Goal: Go to known website: Access a specific website the user already knows

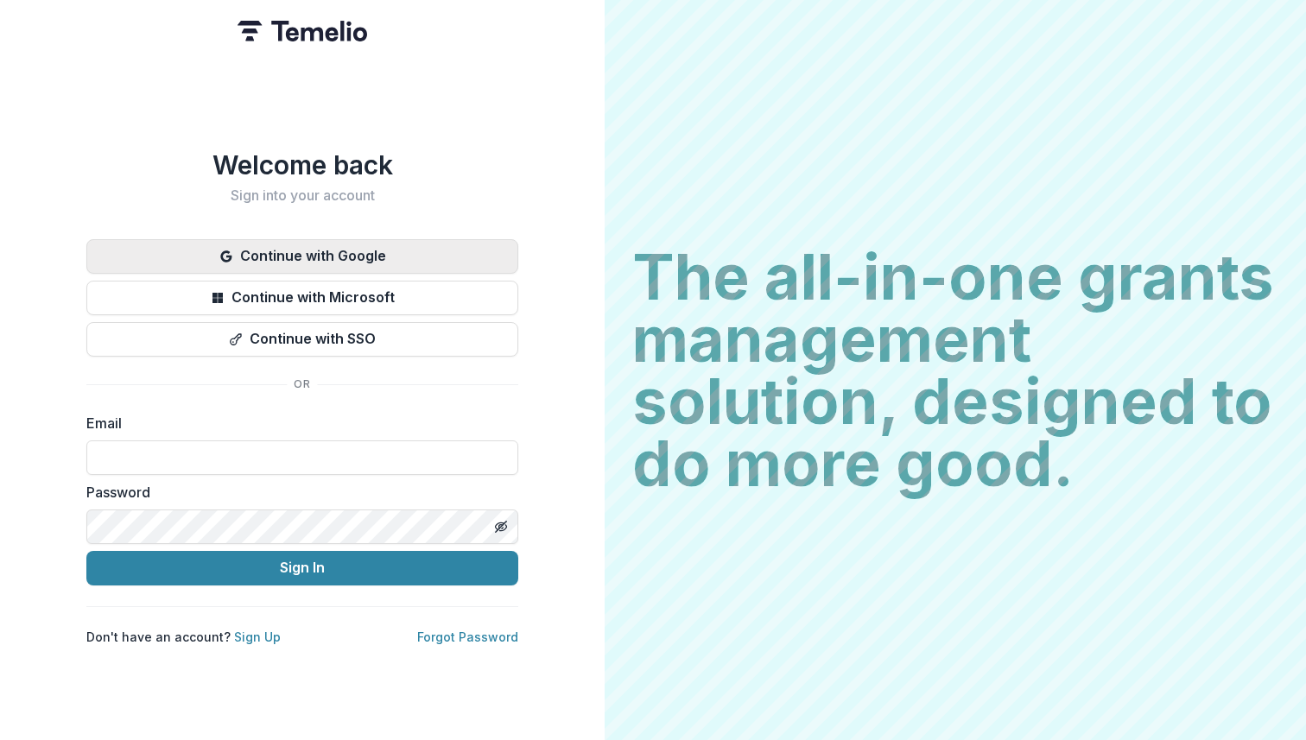
click at [451, 248] on button "Continue with Google" at bounding box center [302, 256] width 432 height 35
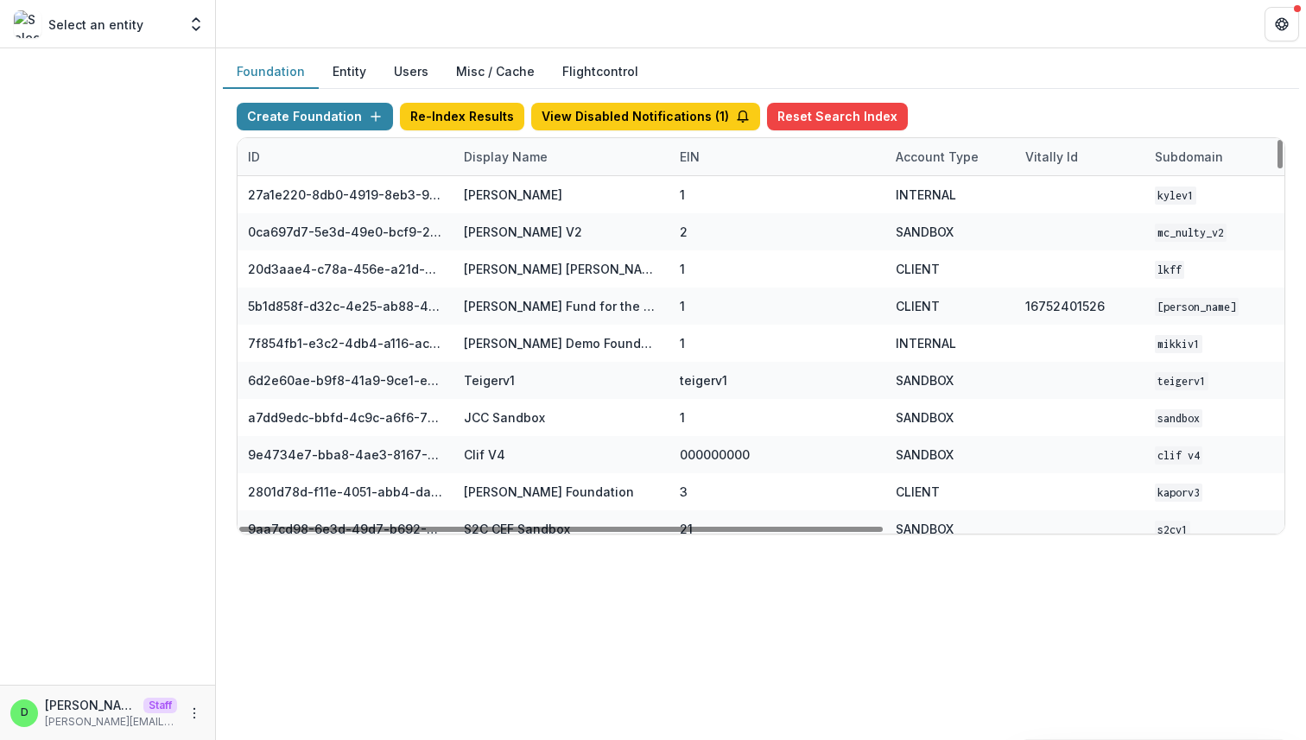
click at [508, 150] on div "Display Name" at bounding box center [506, 157] width 105 height 18
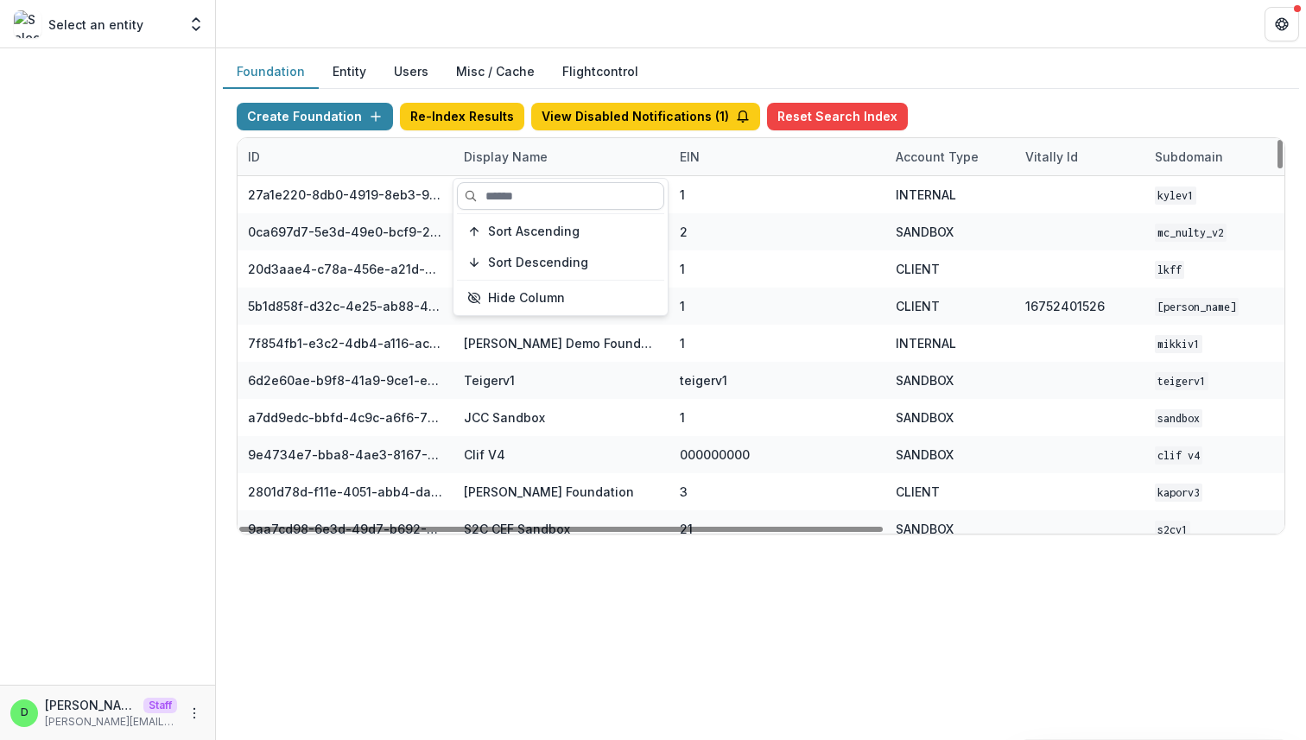
click at [518, 194] on input at bounding box center [560, 196] width 207 height 28
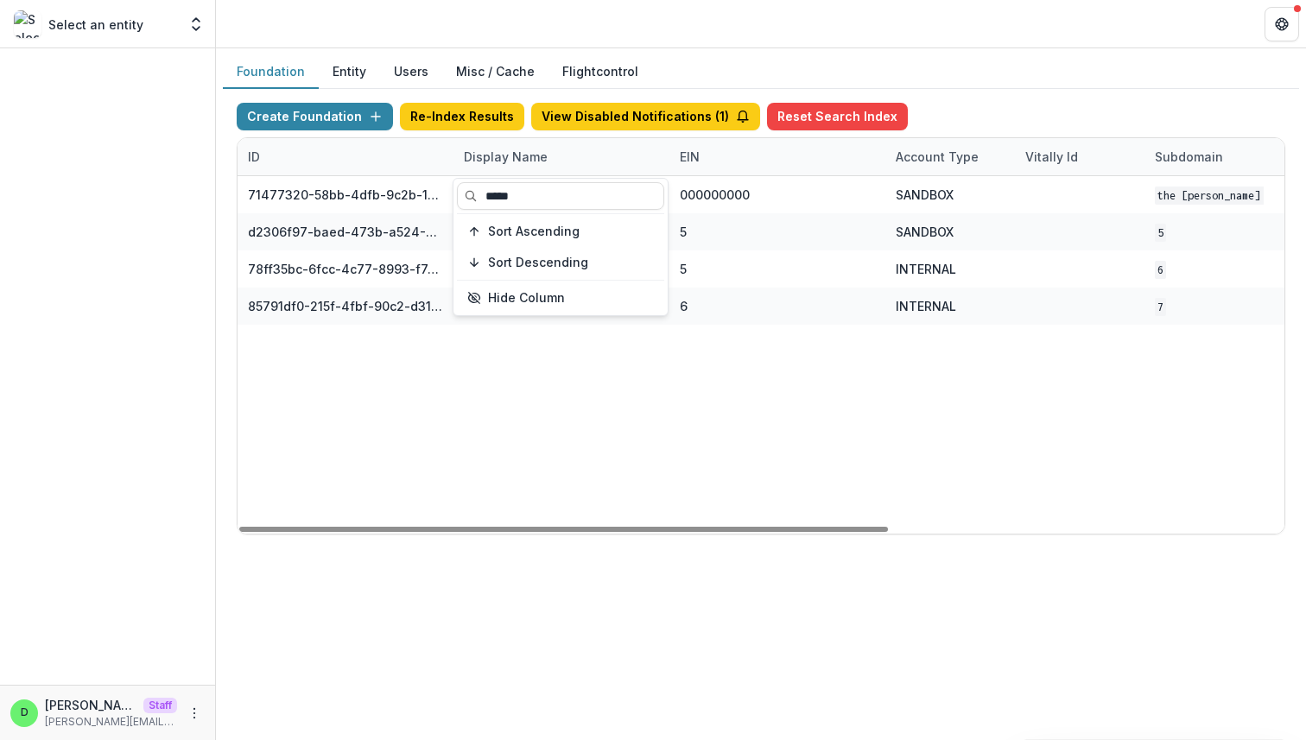
type input "*****"
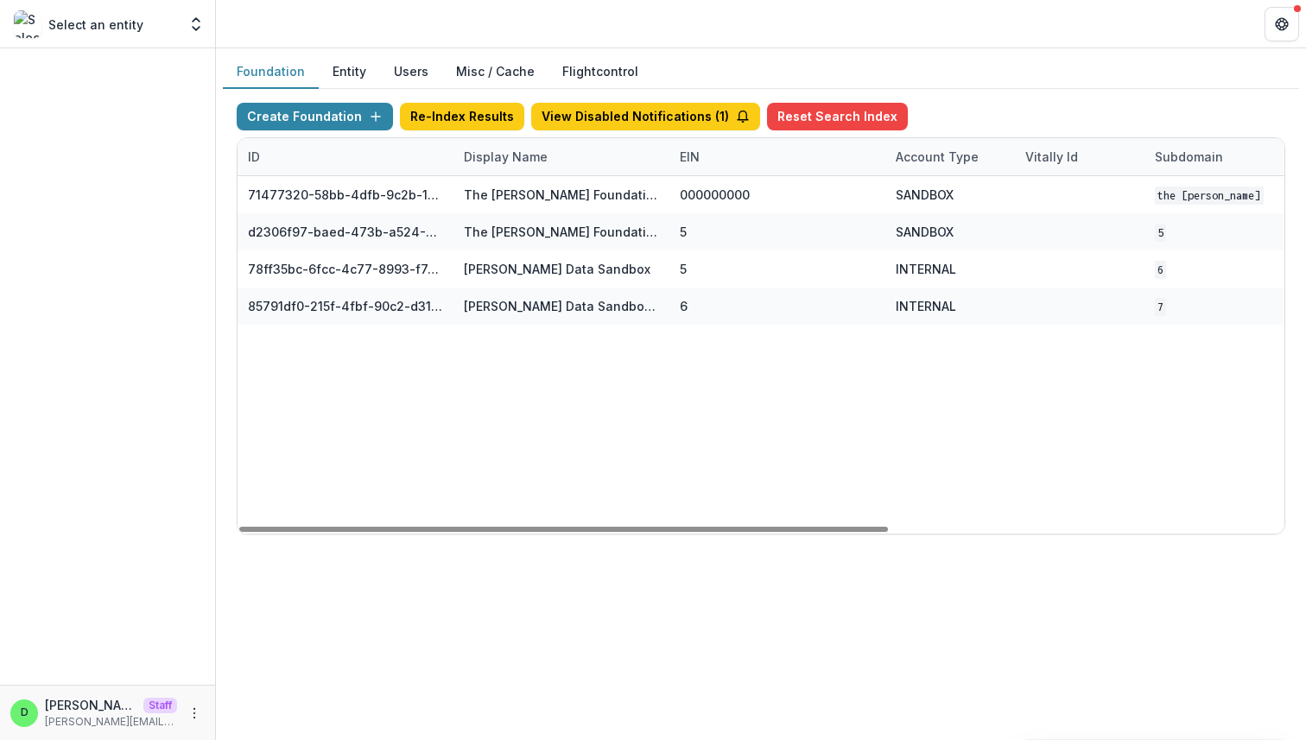
click at [625, 378] on div "71477320-58bb-4dfb-9c2b-1ce0ed8fa8a7 The [PERSON_NAME] Foundation Workflow Sand…" at bounding box center [1080, 355] width 1685 height 358
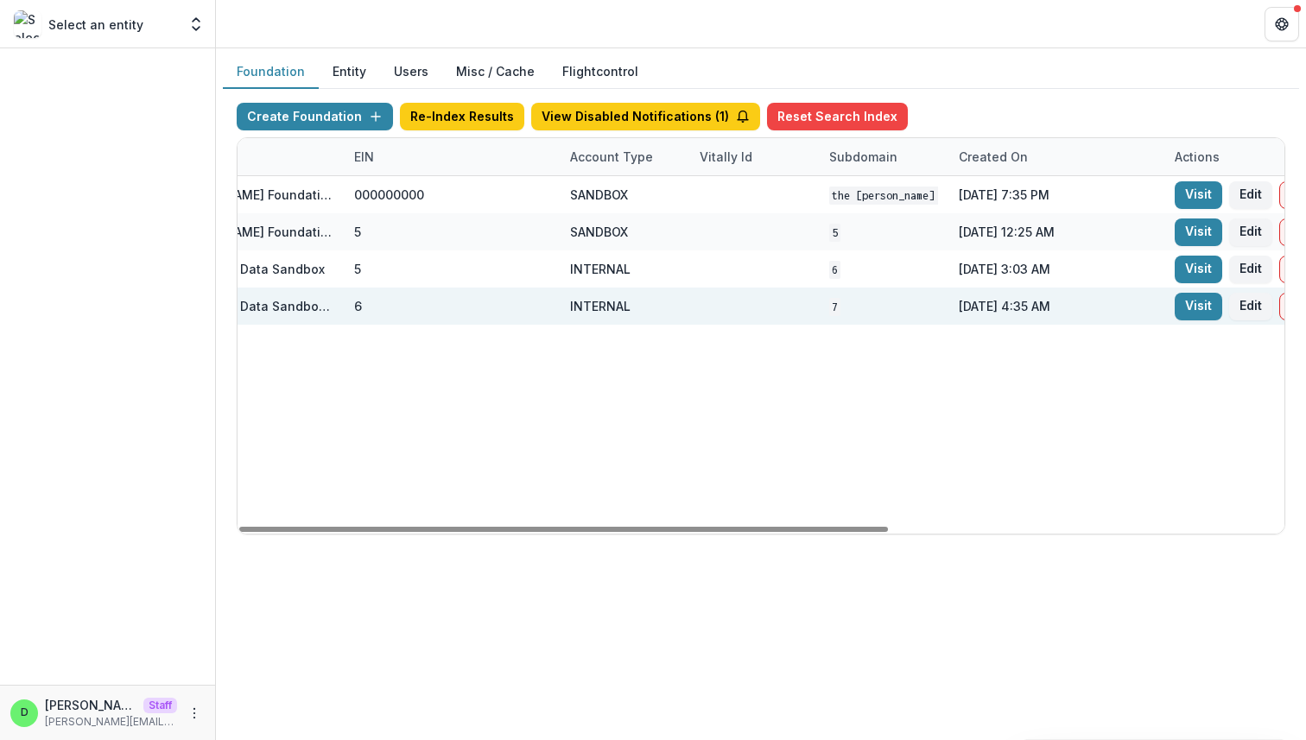
scroll to position [0, 638]
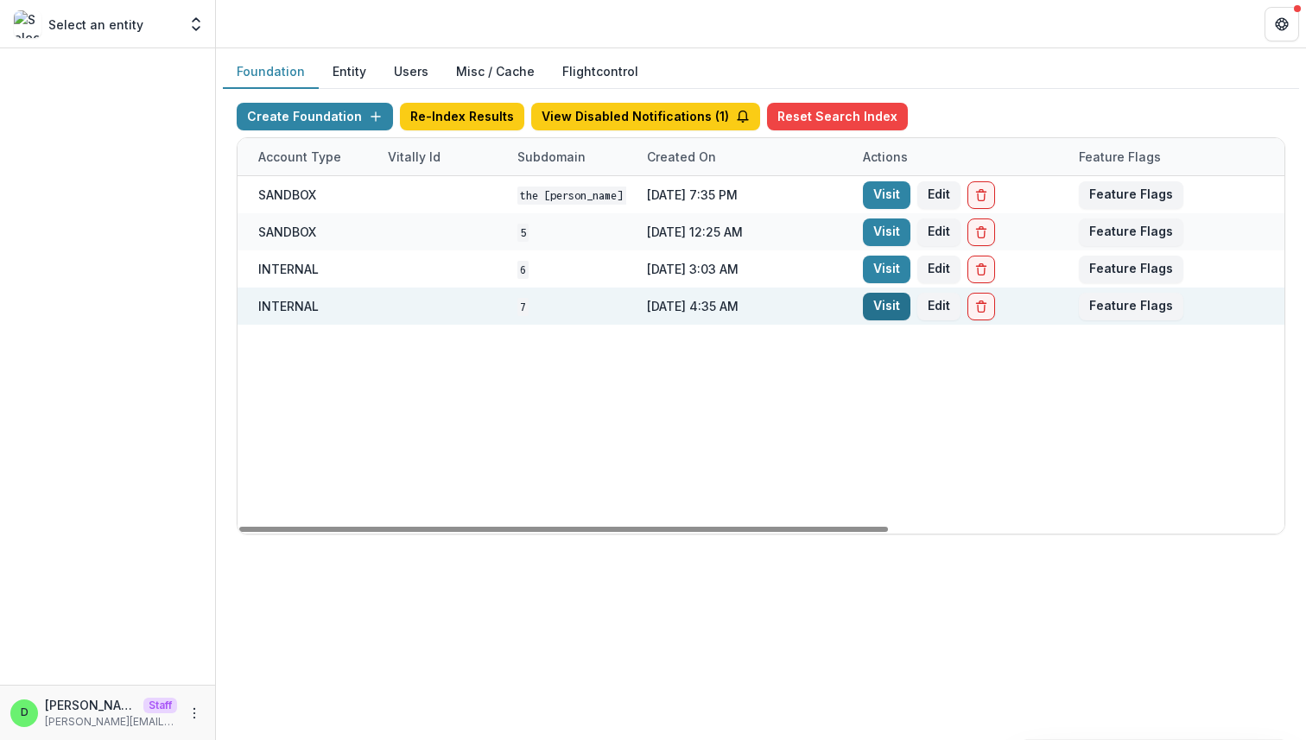
click at [876, 305] on link "Visit" at bounding box center [887, 307] width 48 height 28
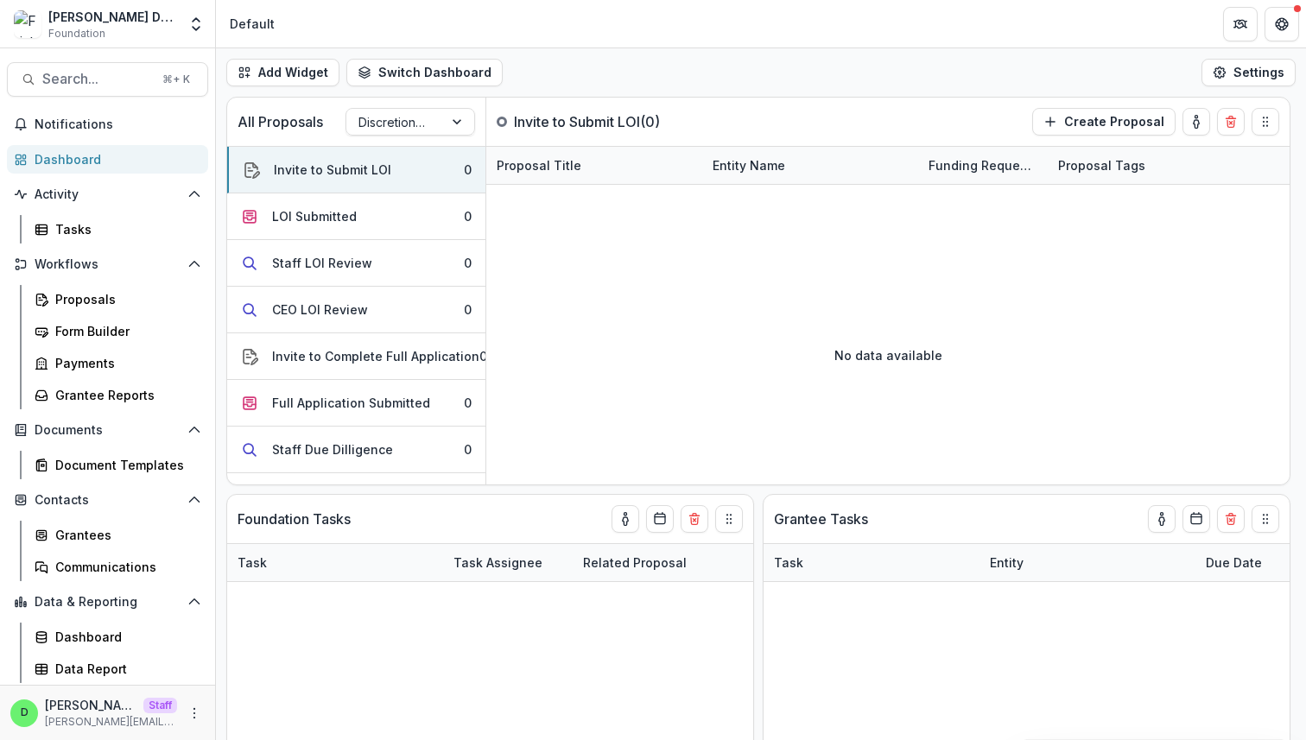
click at [689, 29] on header "Default" at bounding box center [761, 24] width 1090 height 48
